Goal: Information Seeking & Learning: Compare options

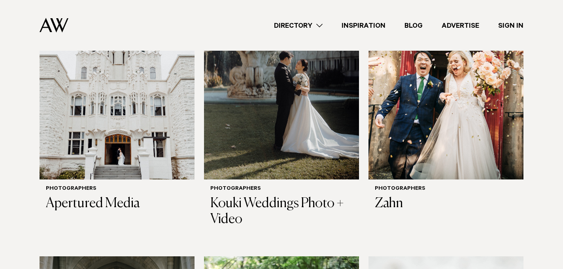
scroll to position [639, 0]
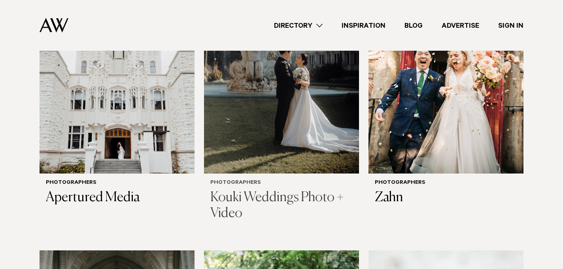
click at [319, 132] on img at bounding box center [281, 69] width 155 height 208
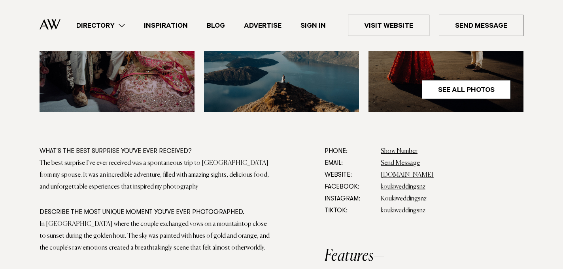
scroll to position [377, 0]
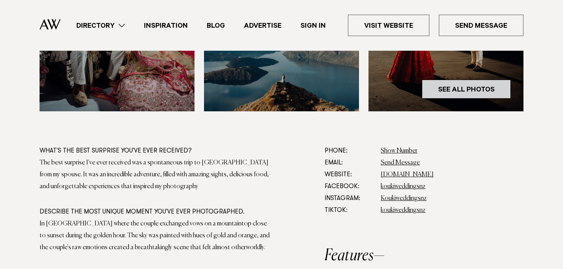
click at [479, 96] on link "See All Photos" at bounding box center [466, 88] width 89 height 19
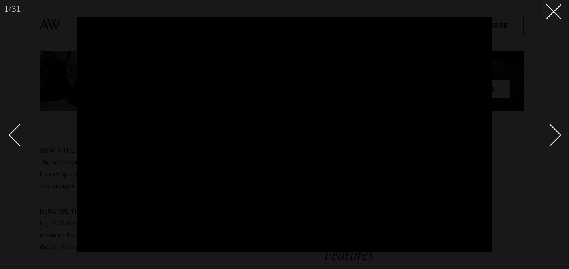
click at [558, 135] on div "Next slide" at bounding box center [550, 134] width 23 height 23
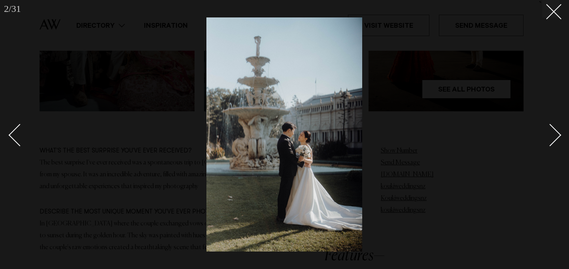
click at [558, 135] on div "Next slide" at bounding box center [550, 134] width 23 height 23
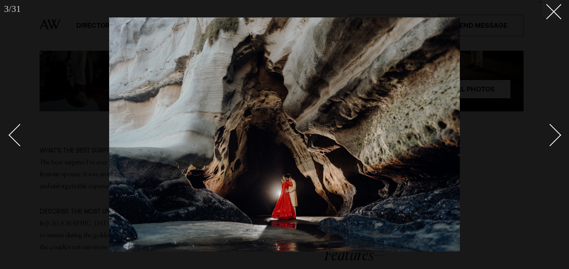
click at [551, 139] on div "Next slide" at bounding box center [550, 134] width 23 height 23
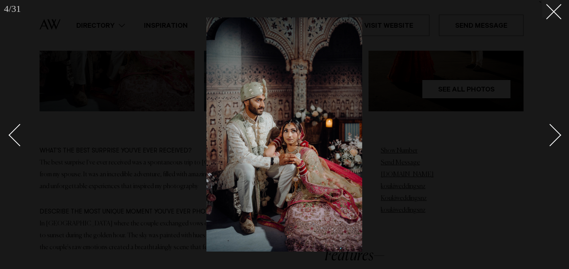
click at [551, 139] on div "Next slide" at bounding box center [550, 134] width 23 height 23
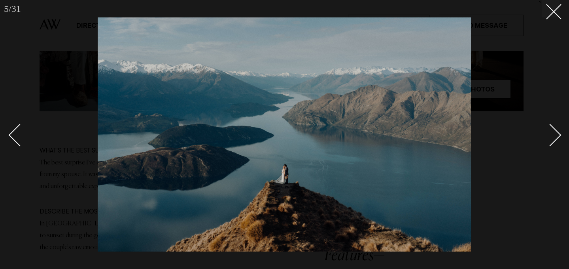
click at [552, 140] on div "Next slide" at bounding box center [550, 134] width 23 height 23
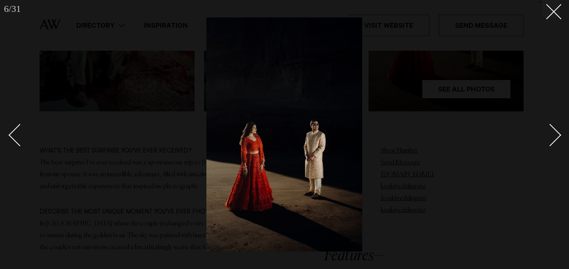
click at [552, 140] on div "Next slide" at bounding box center [550, 134] width 23 height 23
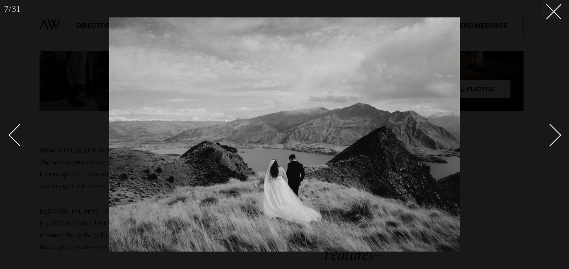
click at [563, 137] on div at bounding box center [284, 134] width 569 height 269
click at [555, 138] on div "Next slide" at bounding box center [550, 134] width 23 height 23
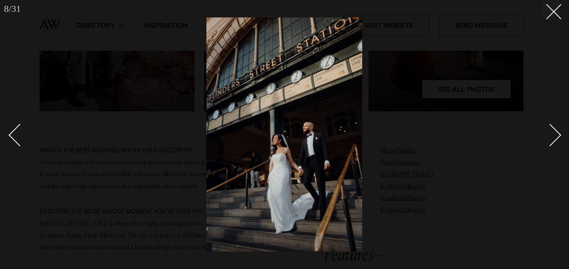
click at [551, 139] on div "Next slide" at bounding box center [550, 134] width 23 height 23
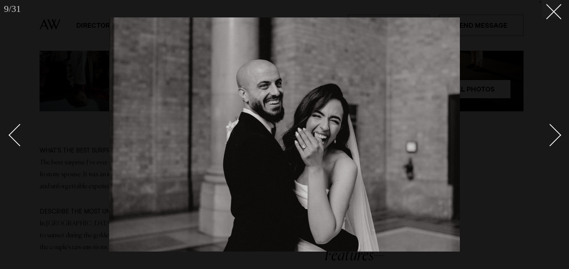
click at [554, 138] on div "Next slide" at bounding box center [550, 134] width 23 height 23
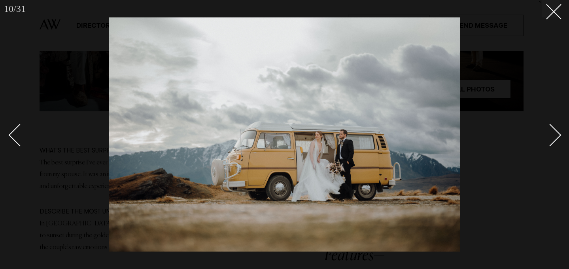
click at [9, 140] on div at bounding box center [284, 134] width 569 height 269
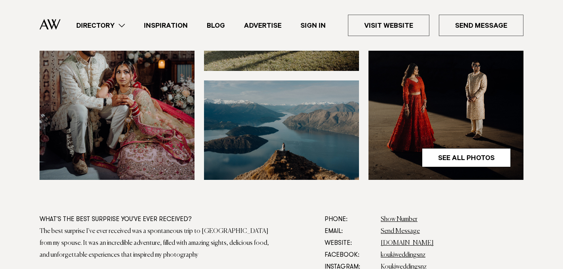
scroll to position [323, 0]
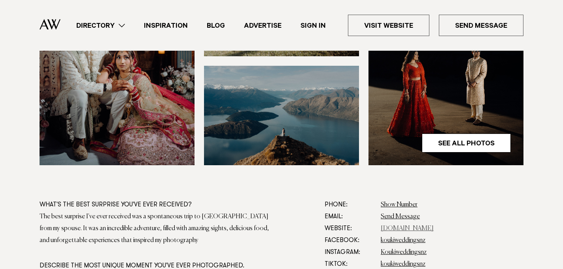
click at [417, 226] on link "koukiphotographynz.com" at bounding box center [407, 228] width 53 height 6
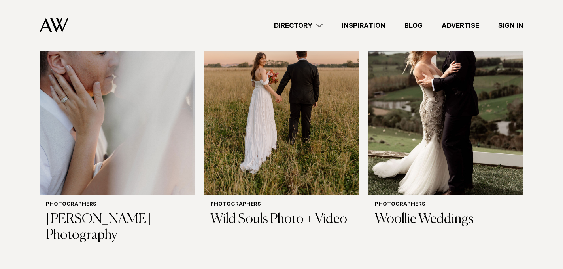
scroll to position [1727, 0]
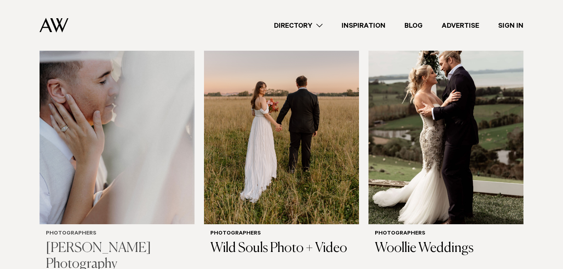
click at [130, 148] on img at bounding box center [117, 120] width 155 height 208
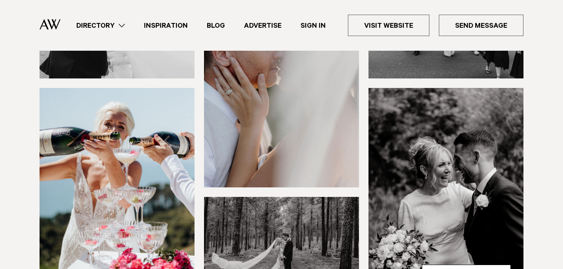
scroll to position [241, 0]
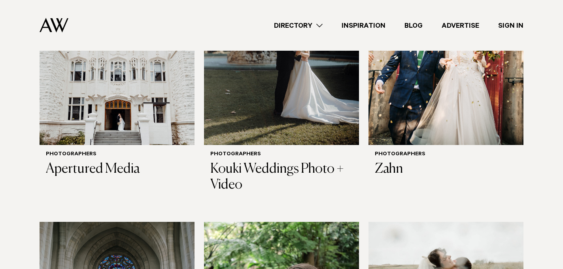
scroll to position [668, 0]
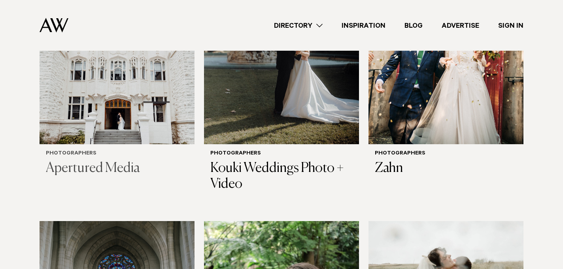
click at [111, 77] on img at bounding box center [117, 40] width 155 height 208
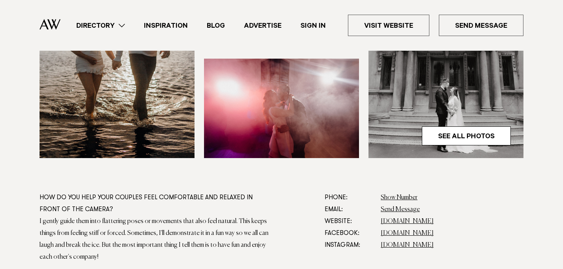
scroll to position [344, 0]
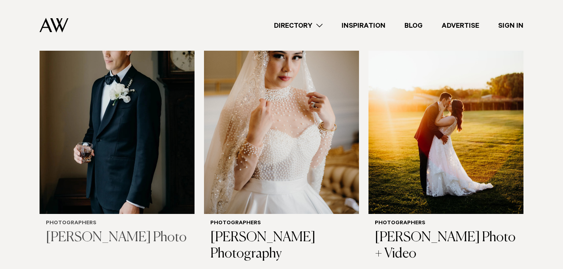
scroll to position [1463, 0]
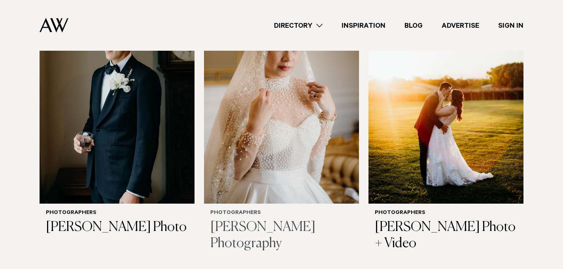
click at [279, 154] on img at bounding box center [281, 99] width 155 height 208
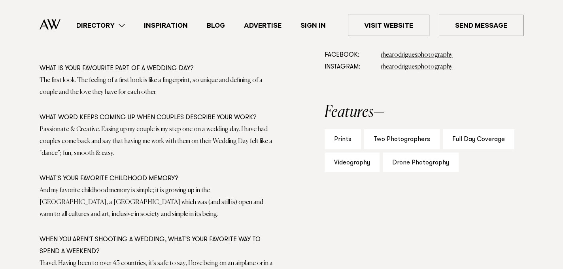
scroll to position [511, 0]
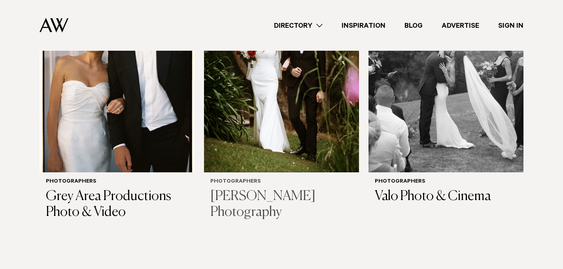
scroll to position [2611, 0]
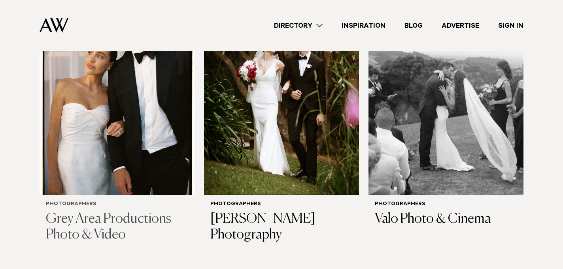
click at [138, 127] on img at bounding box center [117, 91] width 155 height 208
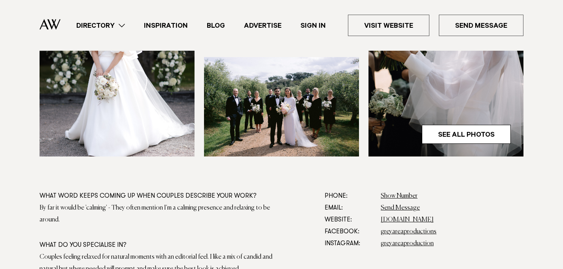
scroll to position [333, 0]
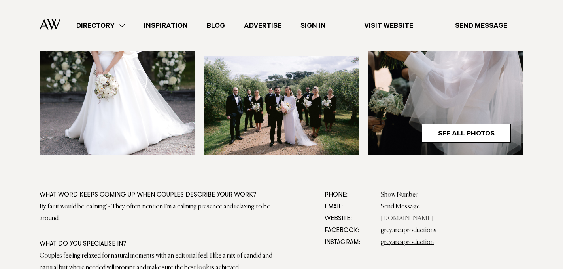
click at [418, 221] on link "www.greyareaproductions.com" at bounding box center [407, 218] width 53 height 6
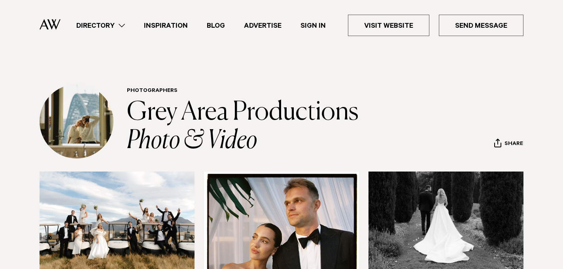
click at [103, 24] on link "Directory" at bounding box center [101, 25] width 68 height 11
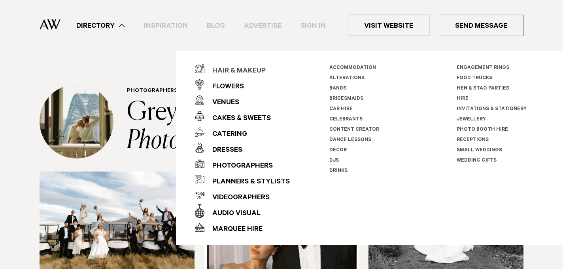
click at [242, 70] on div "Hair & Makeup" at bounding box center [234, 71] width 61 height 16
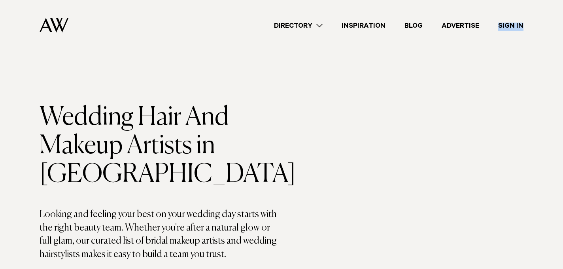
drag, startPoint x: 547, startPoint y: 36, endPoint x: 544, endPoint y: 3, distance: 33.3
click at [544, 3] on div "Directory Hair & Makeup Flowers Venues" at bounding box center [281, 25] width 551 height 51
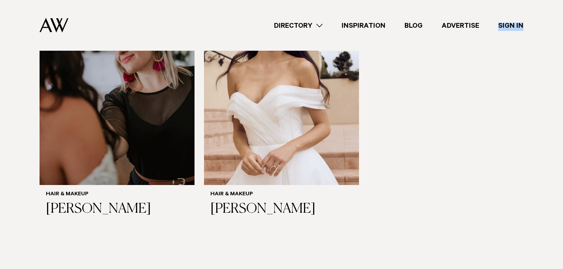
scroll to position [1899, 0]
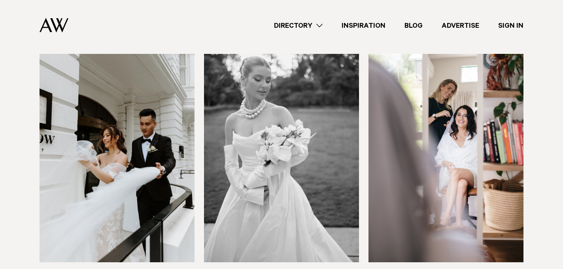
scroll to position [1630, 0]
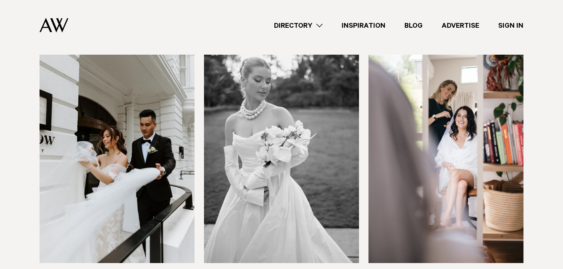
click at [288, 27] on link "Directory" at bounding box center [299, 25] width 68 height 11
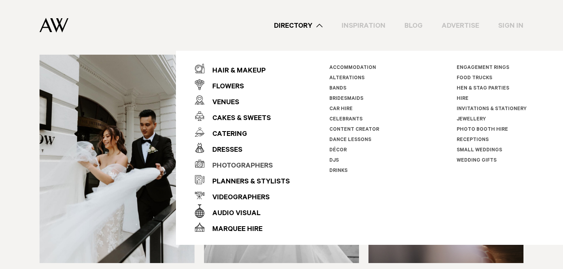
click at [240, 165] on div "Photographers" at bounding box center [238, 166] width 68 height 16
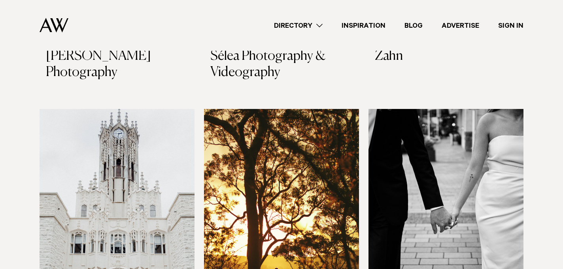
scroll to position [1175, 0]
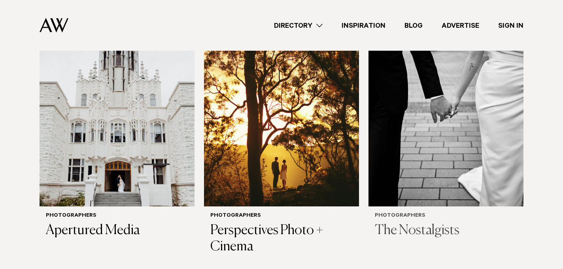
click at [473, 122] on img at bounding box center [446, 102] width 155 height 208
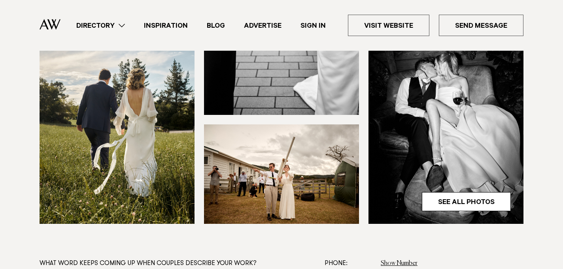
scroll to position [265, 0]
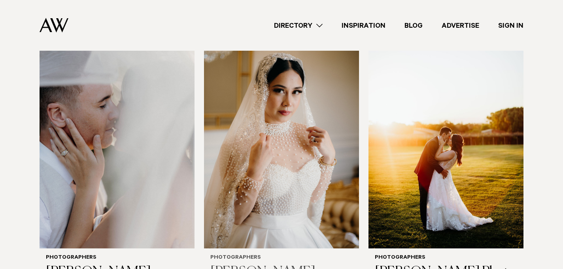
scroll to position [1444, 0]
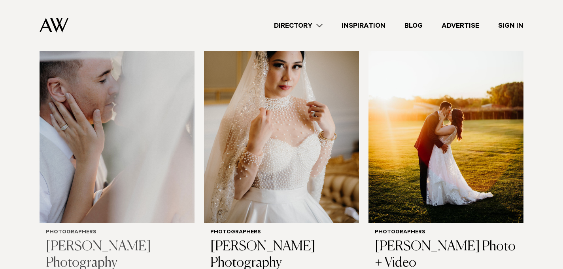
click at [147, 90] on img at bounding box center [117, 119] width 155 height 208
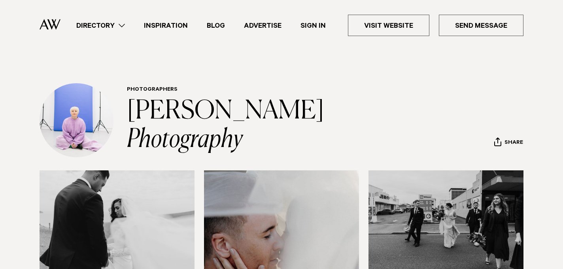
scroll to position [2, 0]
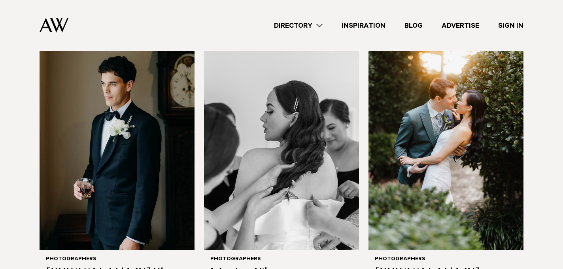
scroll to position [1709, 0]
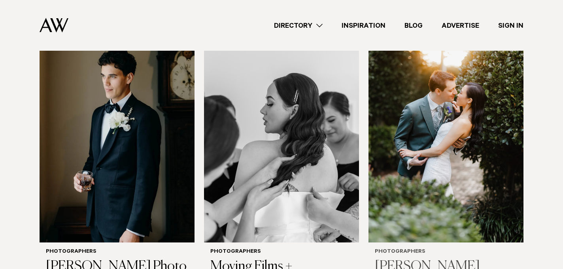
click at [468, 149] on img at bounding box center [446, 138] width 155 height 208
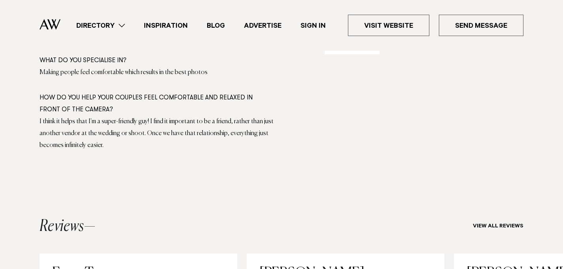
scroll to position [634, 0]
